Goal: Use online tool/utility: Use online tool/utility

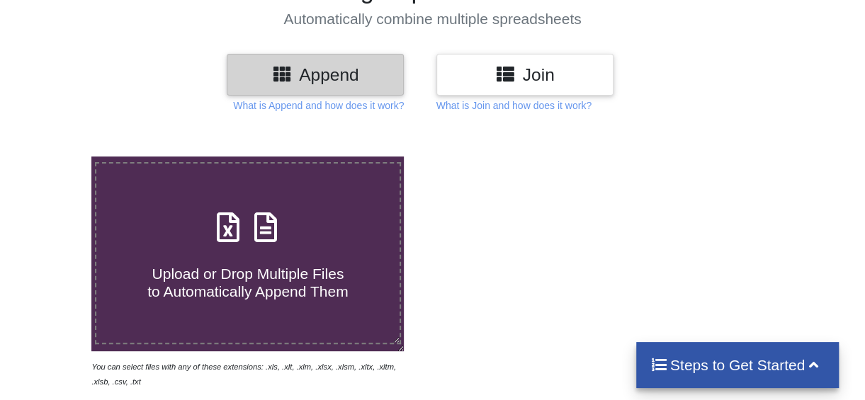
scroll to position [130, 0]
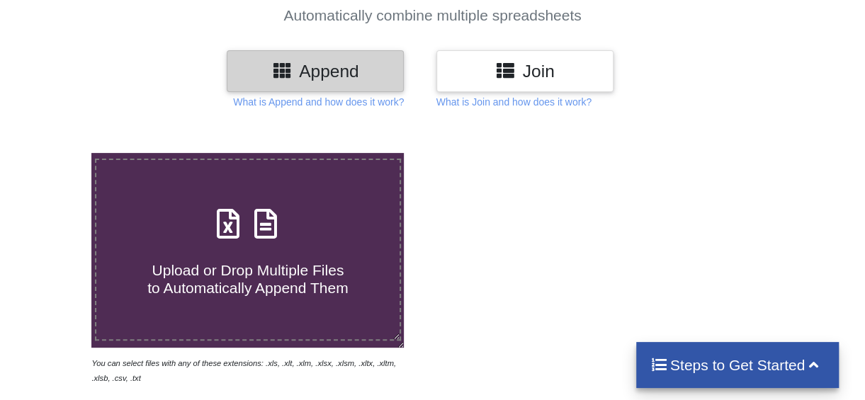
click at [279, 235] on span at bounding box center [248, 224] width 75 height 33
click at [56, 153] on input "Upload or Drop Multiple Files to Automatically Append Them" at bounding box center [56, 153] width 0 height 0
type input "C:\fakepath\ONLINESTMT_2300340918_0000000120933578.xlsx"
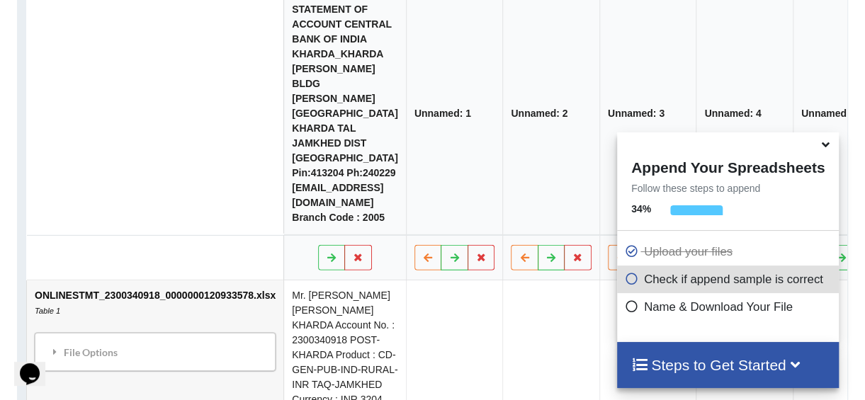
scroll to position [741, 0]
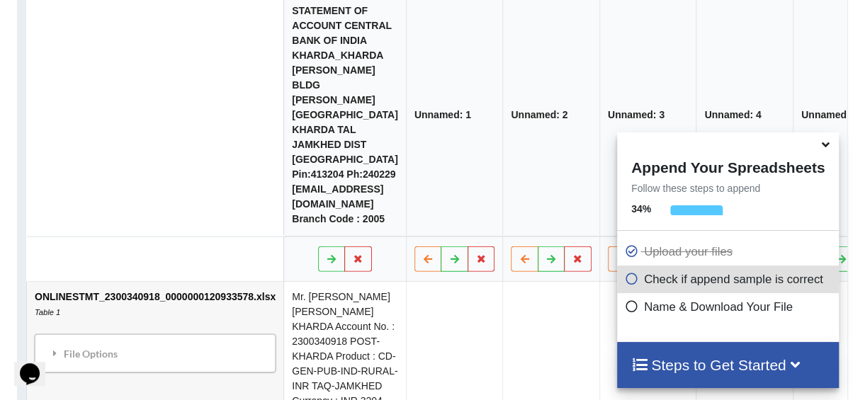
click at [827, 149] on icon at bounding box center [826, 142] width 15 height 13
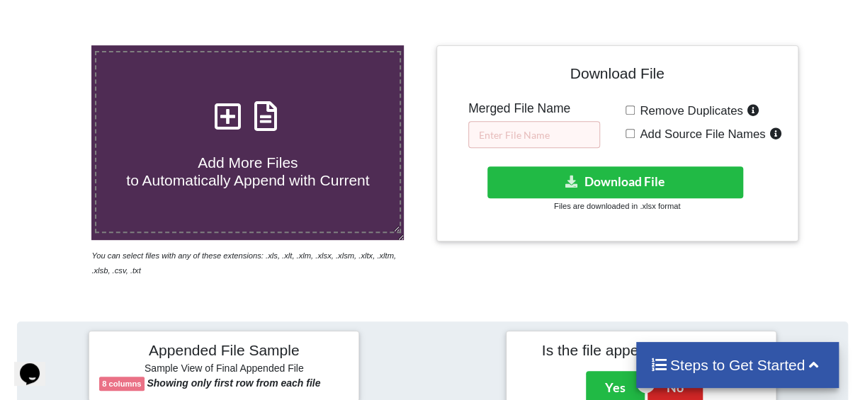
scroll to position [249, 0]
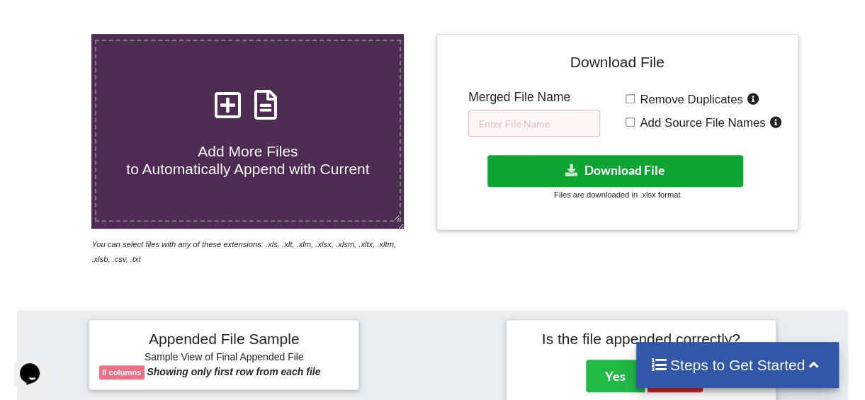
click at [663, 155] on button "Download File" at bounding box center [616, 171] width 256 height 32
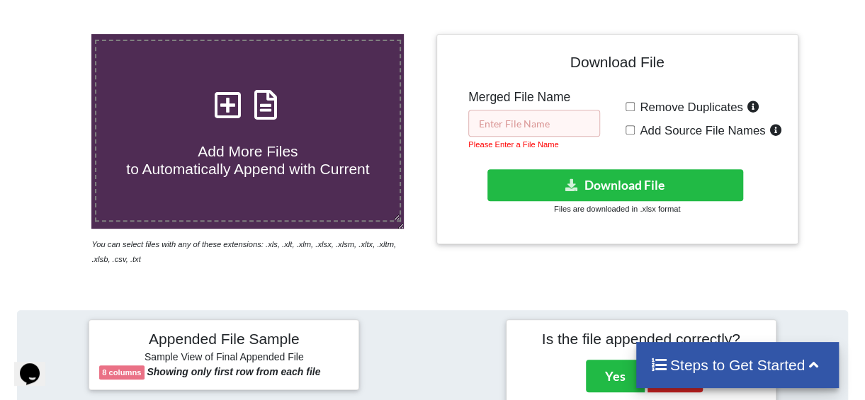
click at [537, 113] on input "text" at bounding box center [534, 123] width 132 height 27
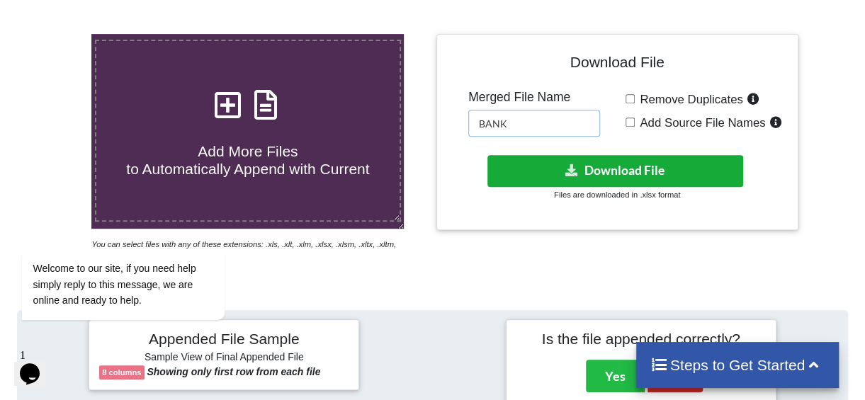
type input "BANK"
click at [634, 174] on button "Download File" at bounding box center [616, 171] width 256 height 32
